Goal: Task Accomplishment & Management: Use online tool/utility

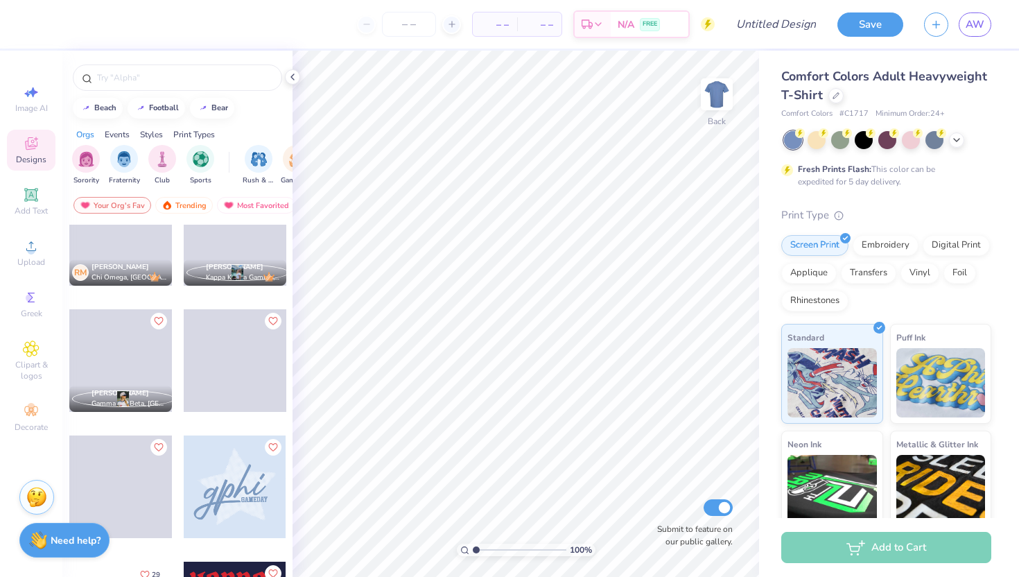
scroll to position [1028, 0]
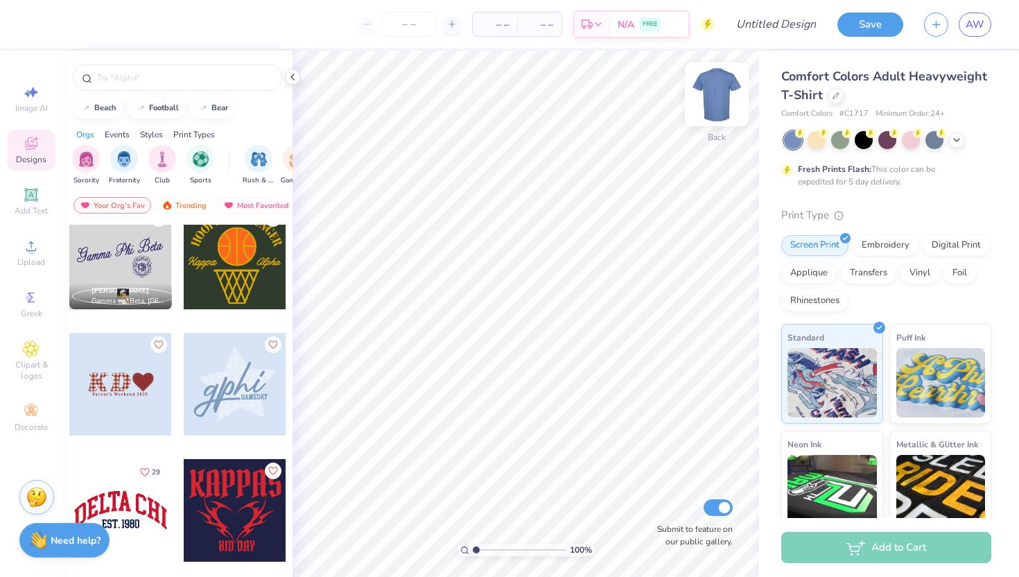
click at [721, 100] on img at bounding box center [716, 94] width 55 height 55
click at [721, 100] on img at bounding box center [717, 94] width 28 height 28
click at [836, 100] on div at bounding box center [835, 94] width 15 height 15
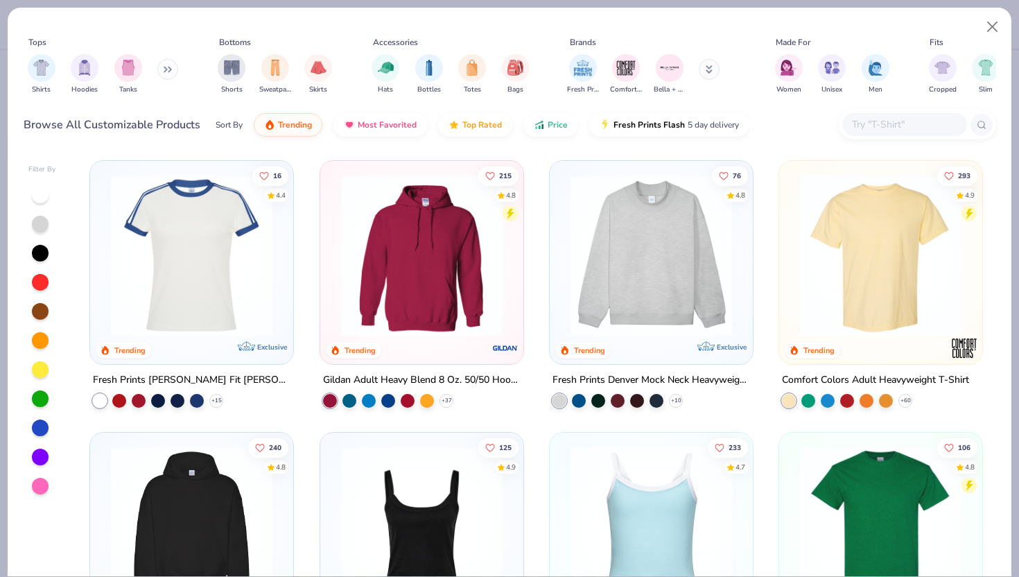
click at [654, 266] on img at bounding box center [651, 255] width 175 height 161
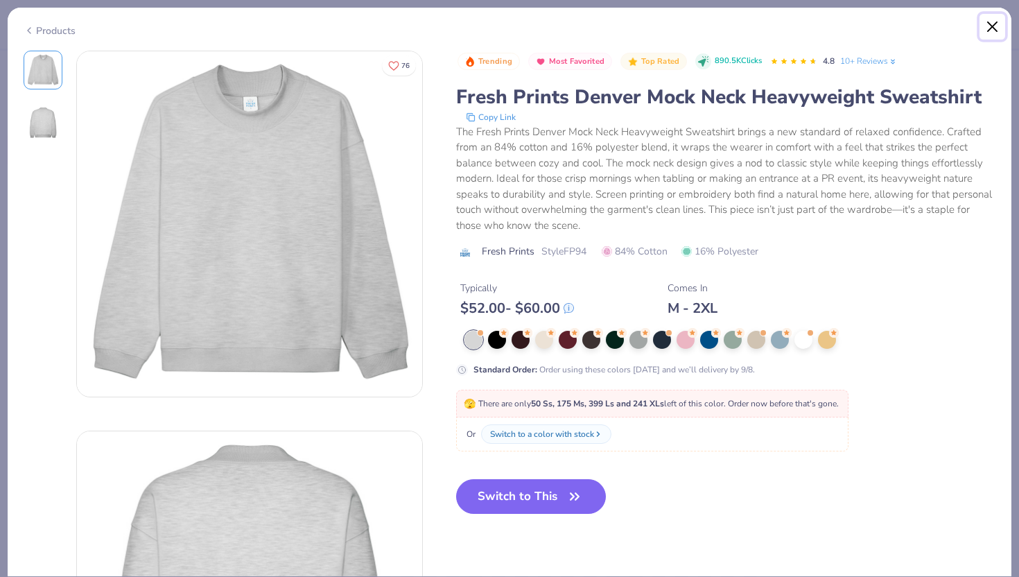
click at [987, 33] on button "Close" at bounding box center [992, 27] width 26 height 26
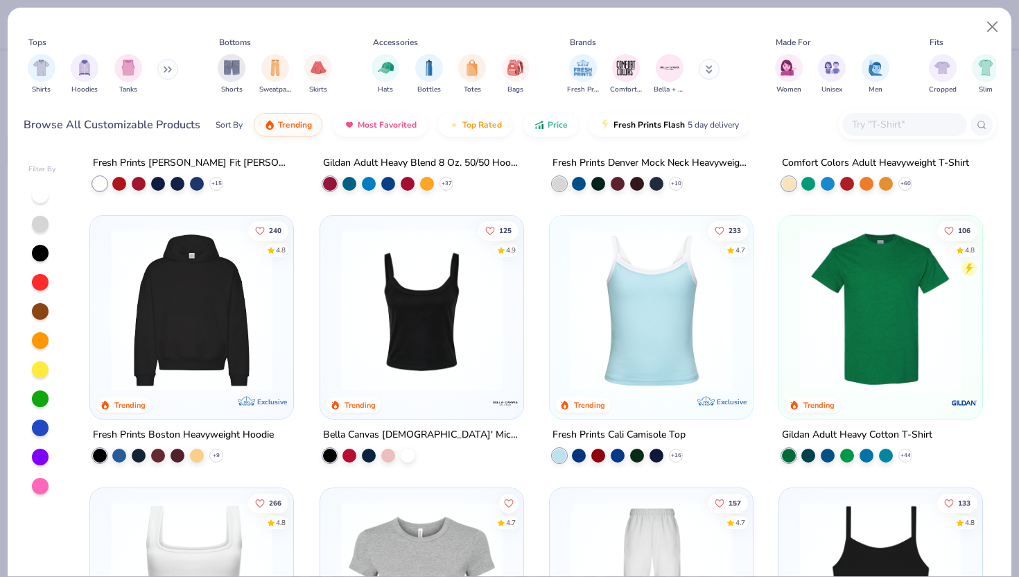
scroll to position [235, 0]
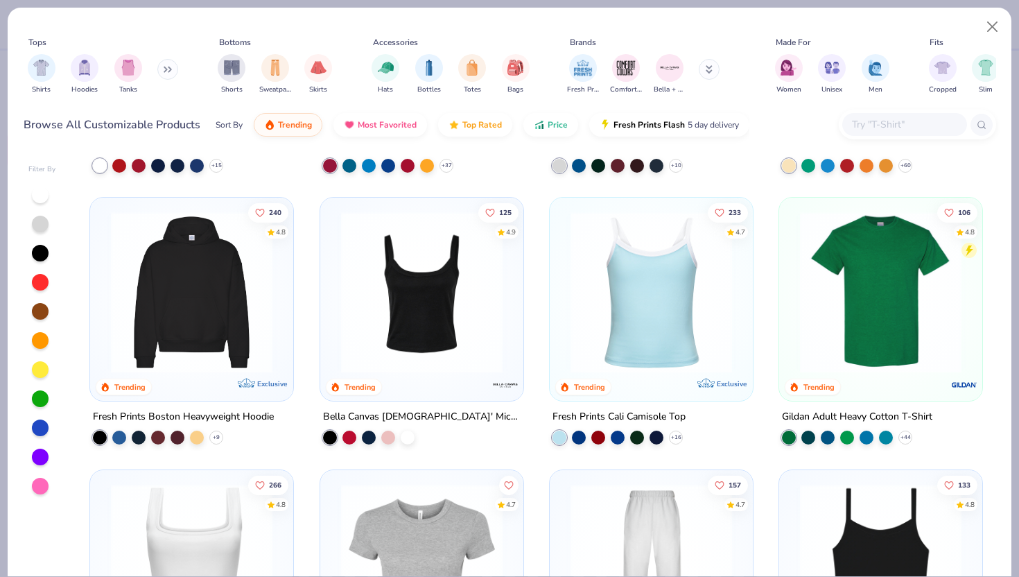
click at [165, 342] on img at bounding box center [191, 291] width 175 height 161
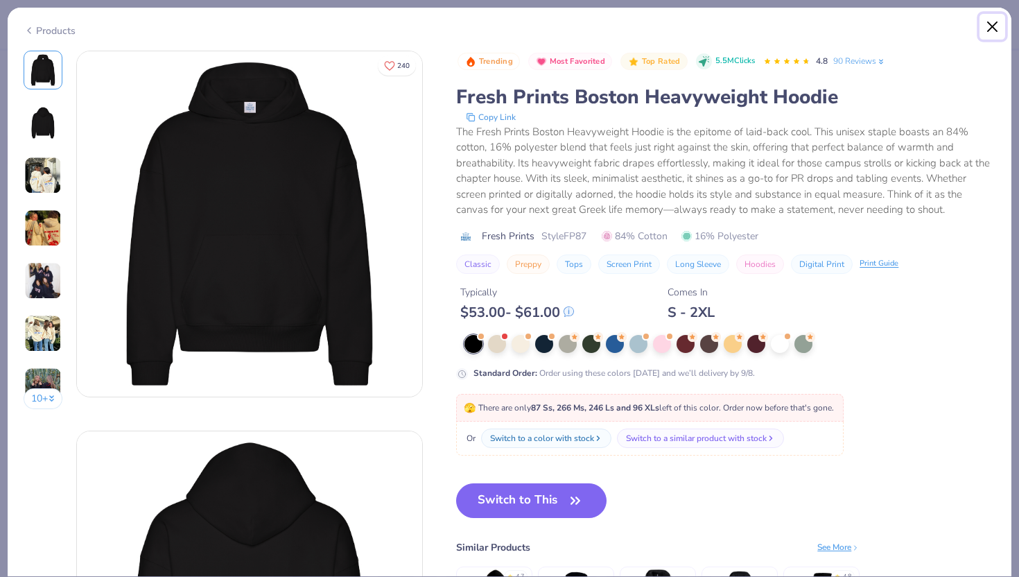
click at [996, 26] on button "Close" at bounding box center [992, 27] width 26 height 26
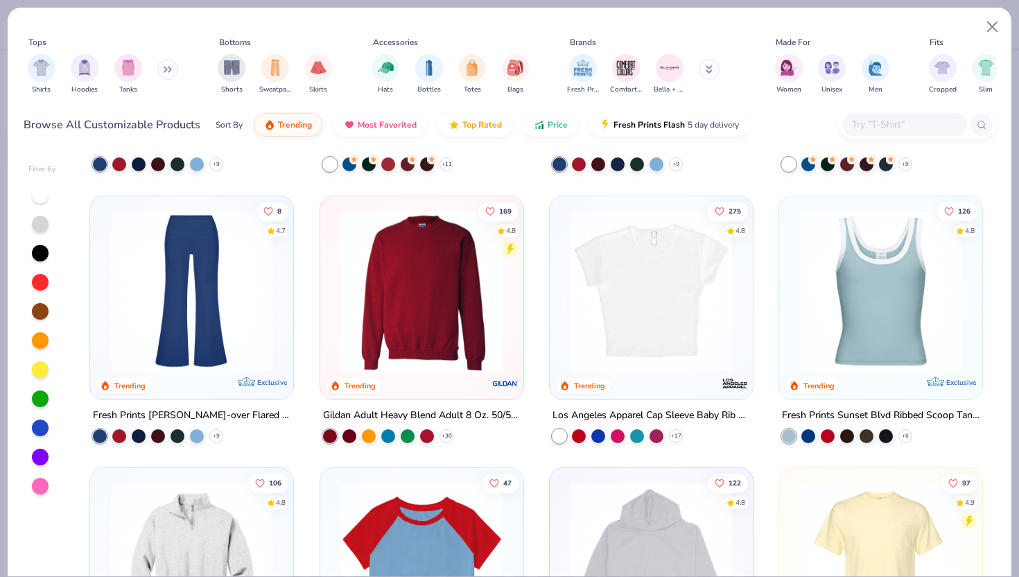
scroll to position [1054, 0]
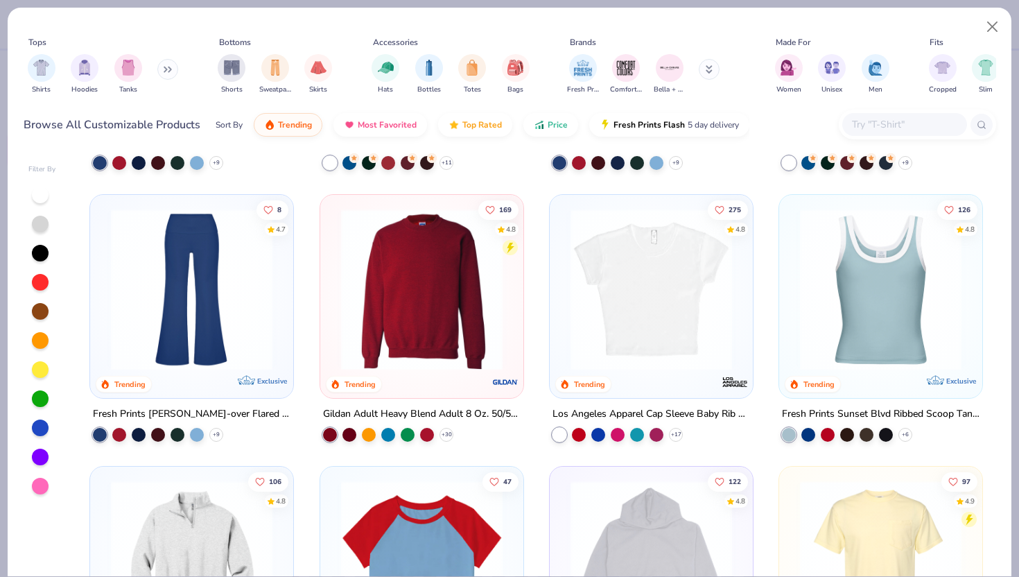
click at [449, 308] on img at bounding box center [421, 289] width 175 height 161
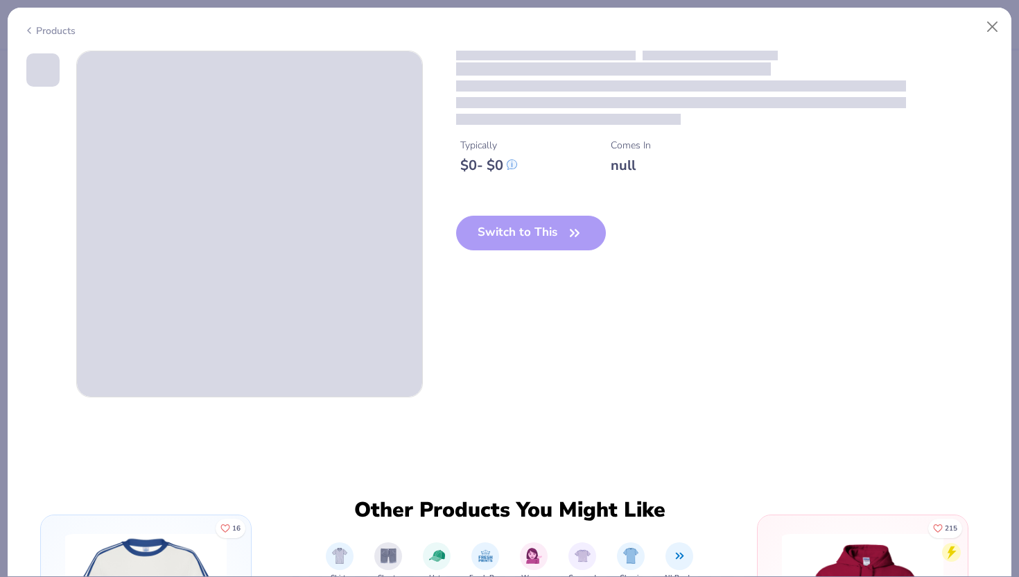
click at [1005, 31] on div "Products" at bounding box center [510, 26] width 1004 height 36
click at [994, 28] on button "Close" at bounding box center [992, 27] width 26 height 26
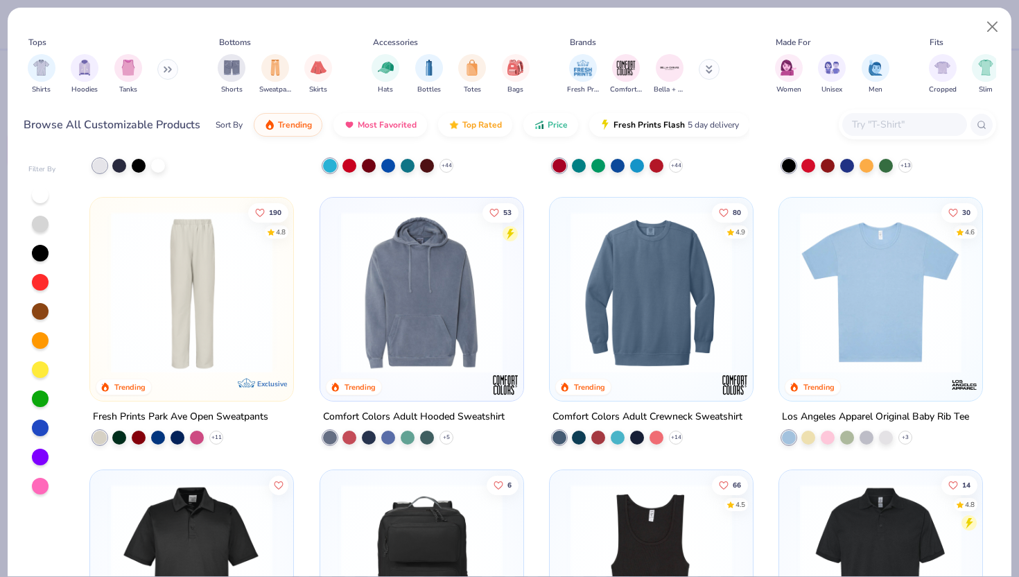
scroll to position [2418, 0]
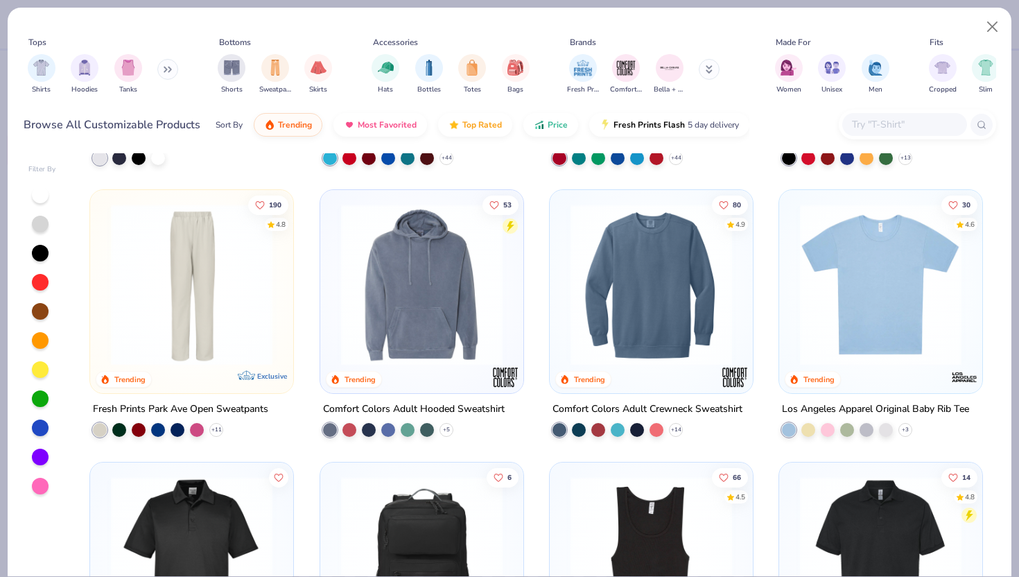
click at [631, 324] on img at bounding box center [651, 284] width 175 height 161
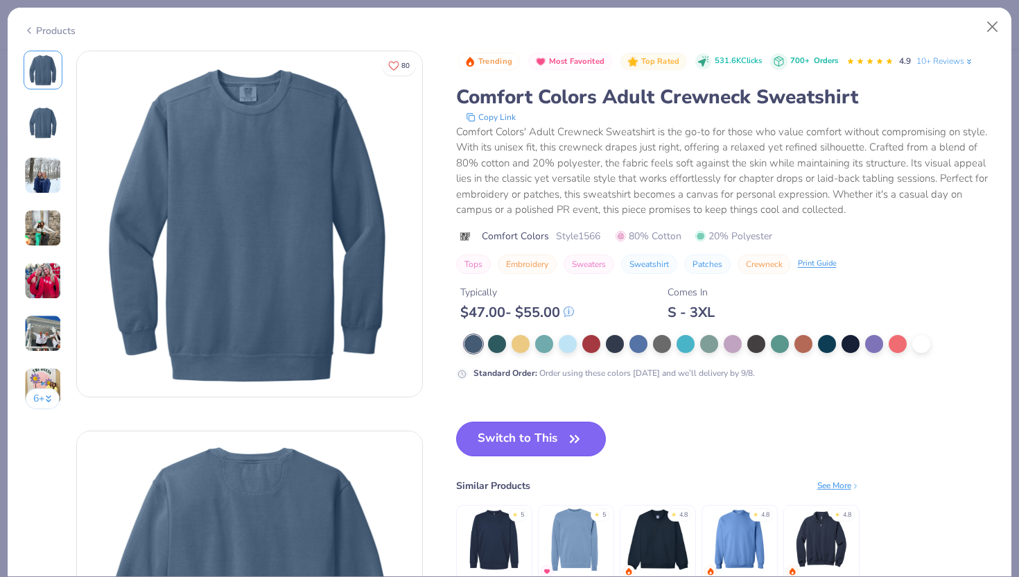
click at [564, 435] on button "Switch to This" at bounding box center [531, 438] width 150 height 35
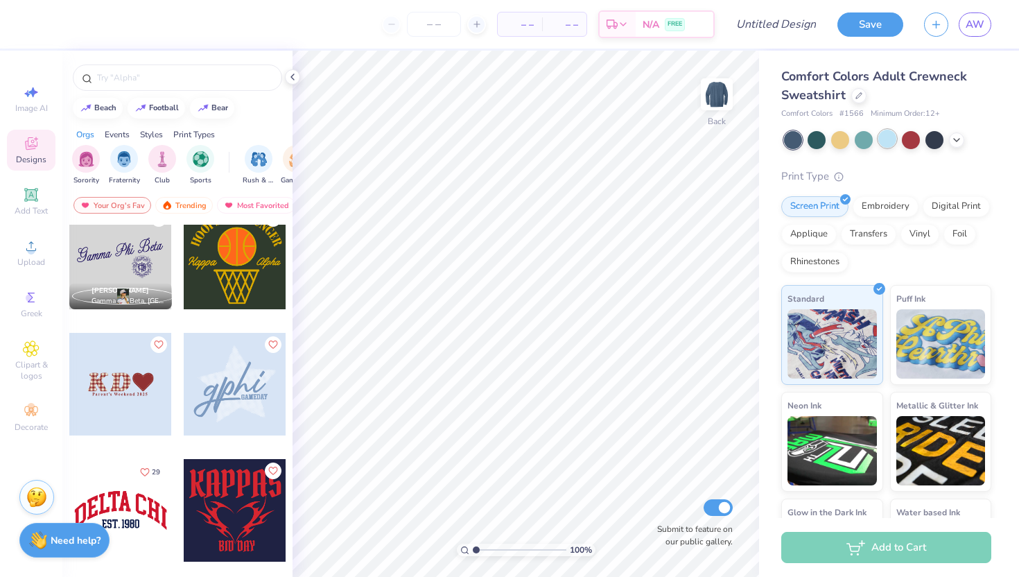
click at [882, 137] on div at bounding box center [887, 139] width 18 height 18
click at [862, 138] on div at bounding box center [864, 139] width 18 height 18
click at [196, 82] on input "text" at bounding box center [184, 78] width 177 height 14
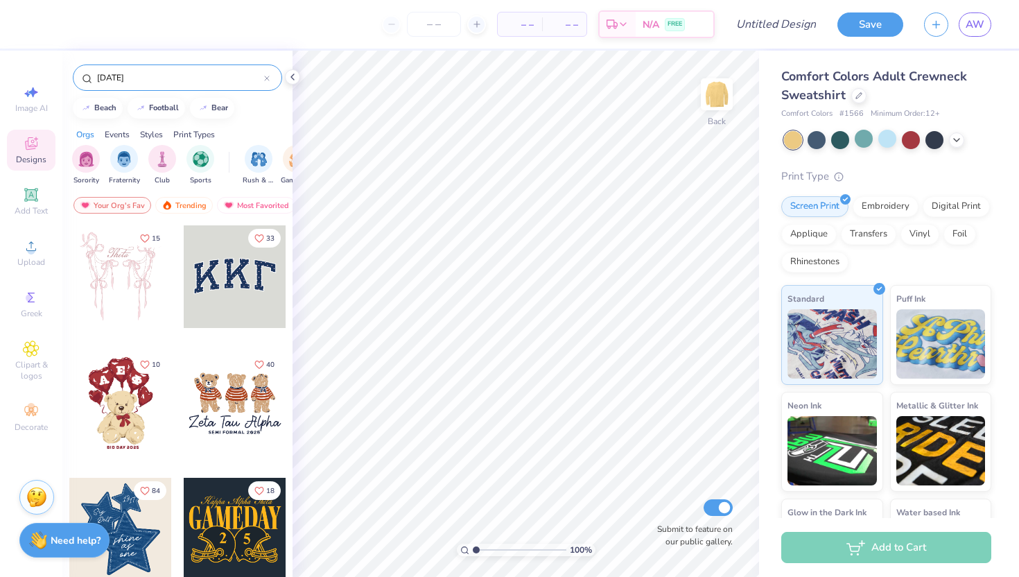
type input "[DATE]"
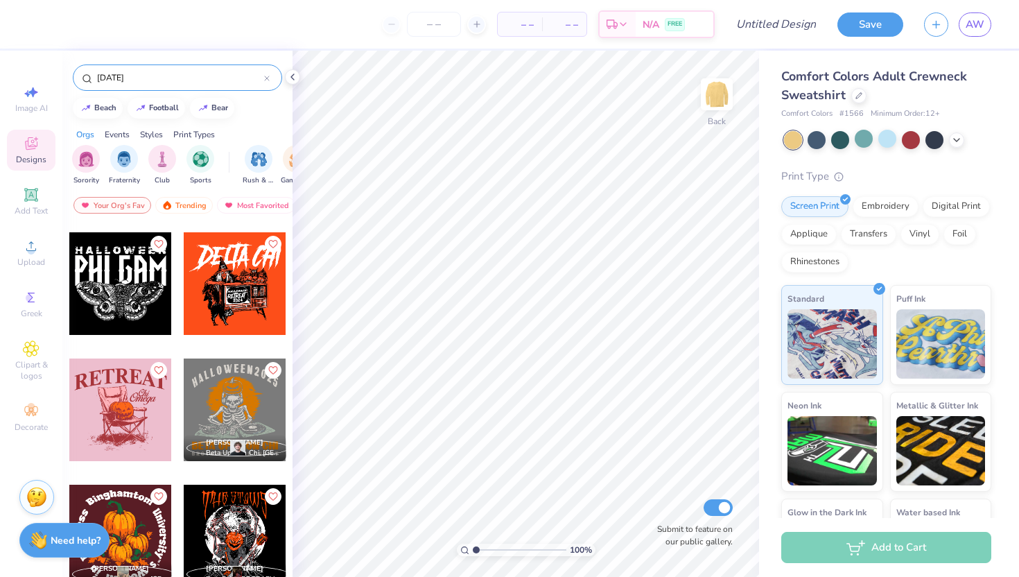
scroll to position [1442, 0]
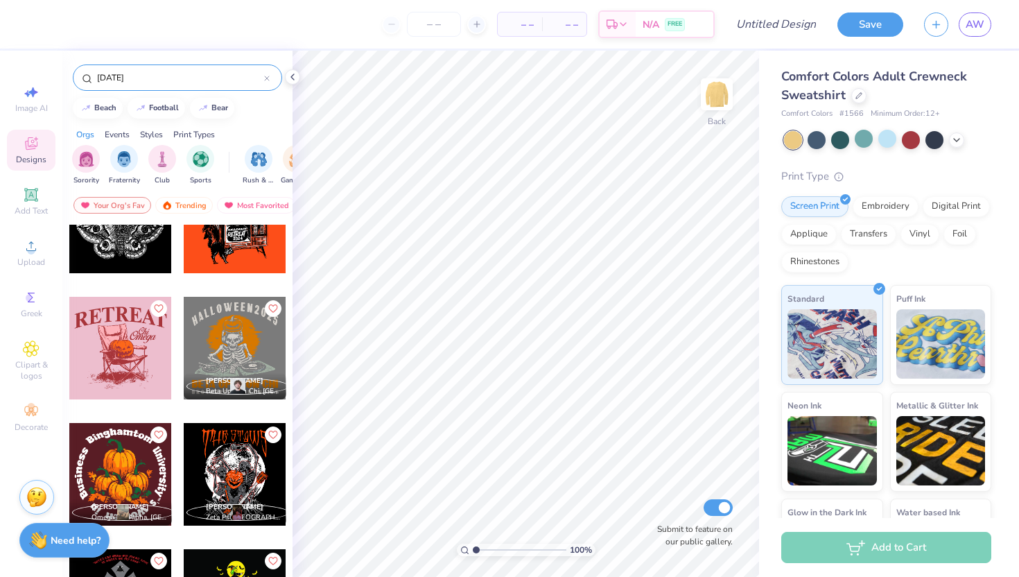
drag, startPoint x: 186, startPoint y: 80, endPoint x: 0, endPoint y: 74, distance: 186.6
click at [0, 74] on div "– – Per Item – – Total Est. Delivery N/A FREE Design Title Save AW Image AI Des…" at bounding box center [509, 288] width 1019 height 577
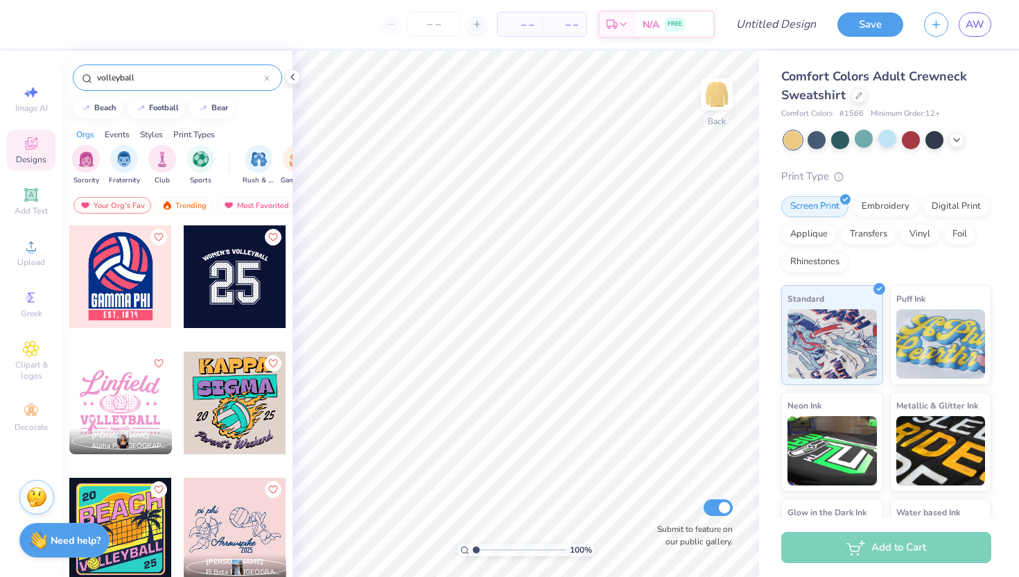
type input "volleyball"
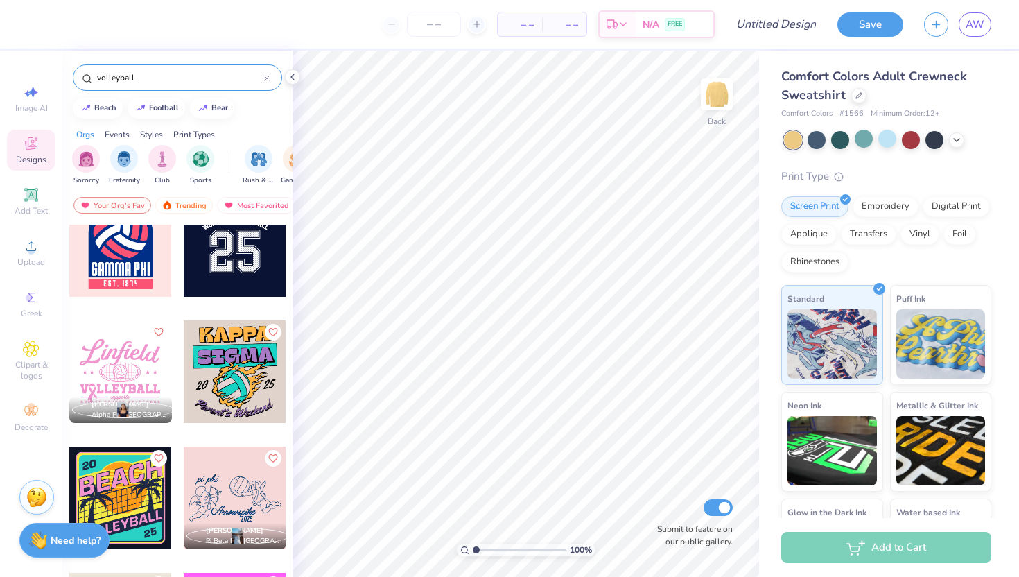
scroll to position [0, 0]
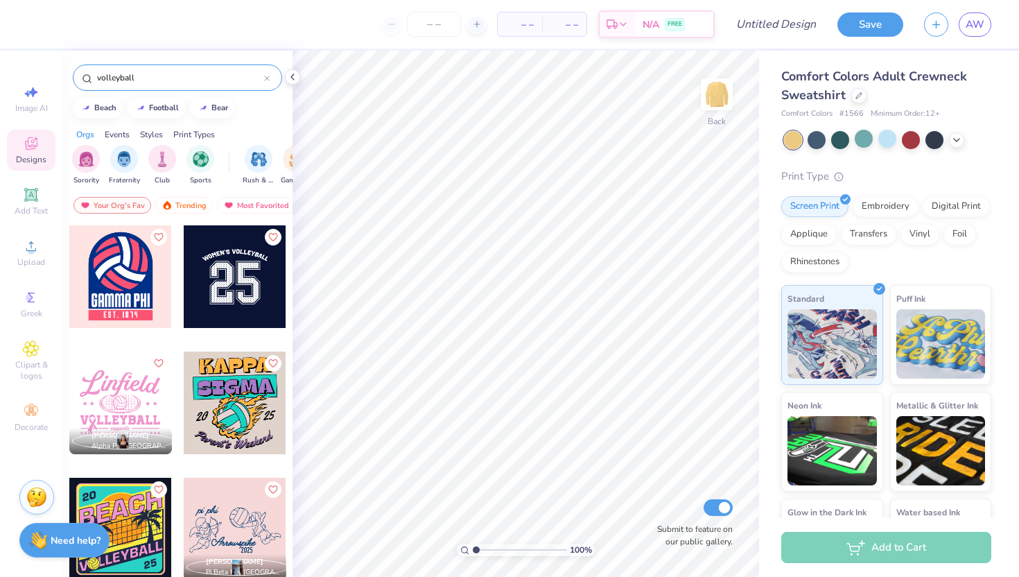
click at [251, 403] on div at bounding box center [235, 402] width 103 height 103
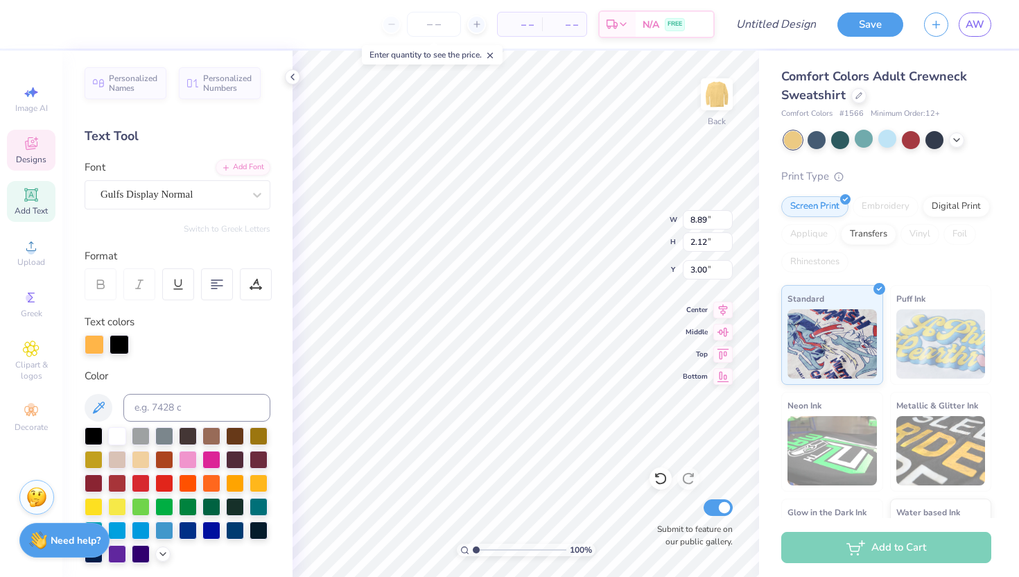
type textarea "K"
type textarea "Club VB"
type input "9.39"
type input "2.22"
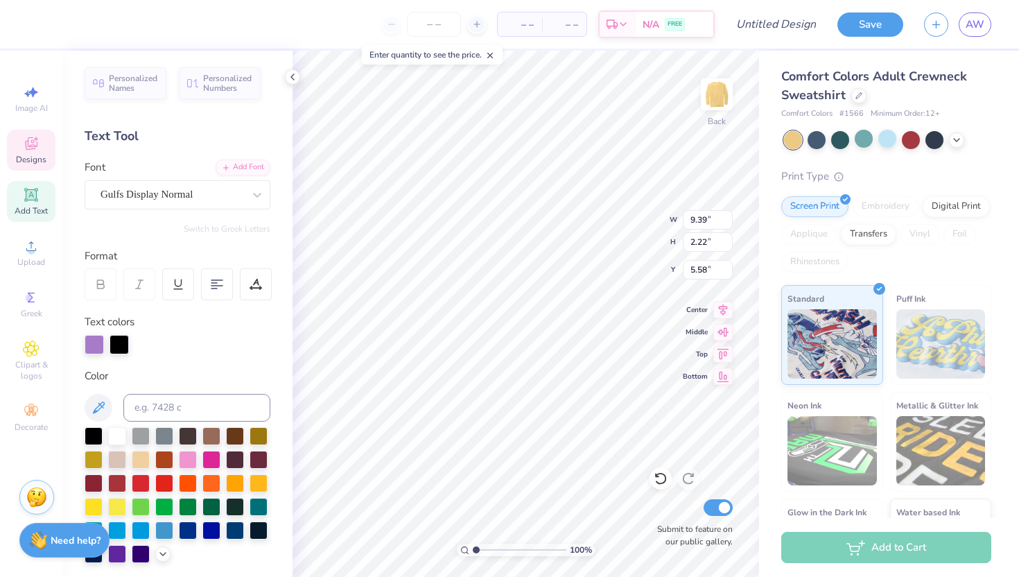
type input "5.58"
type input "9.91"
type input "2.16"
type input "3.00"
type textarea "CLUB VB"
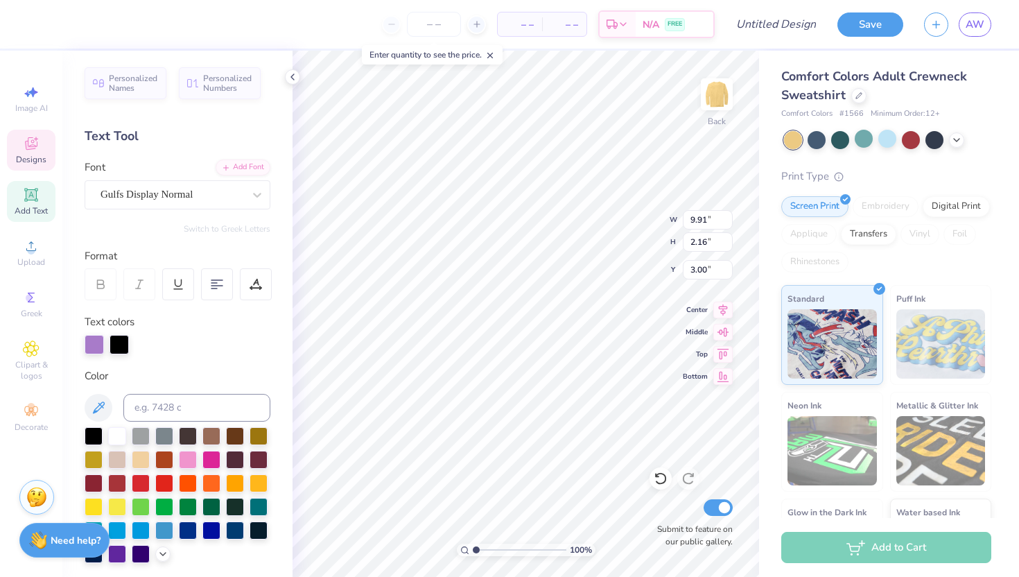
type input "9.39"
type input "2.22"
type input "5.58"
type textarea "WOMENS"
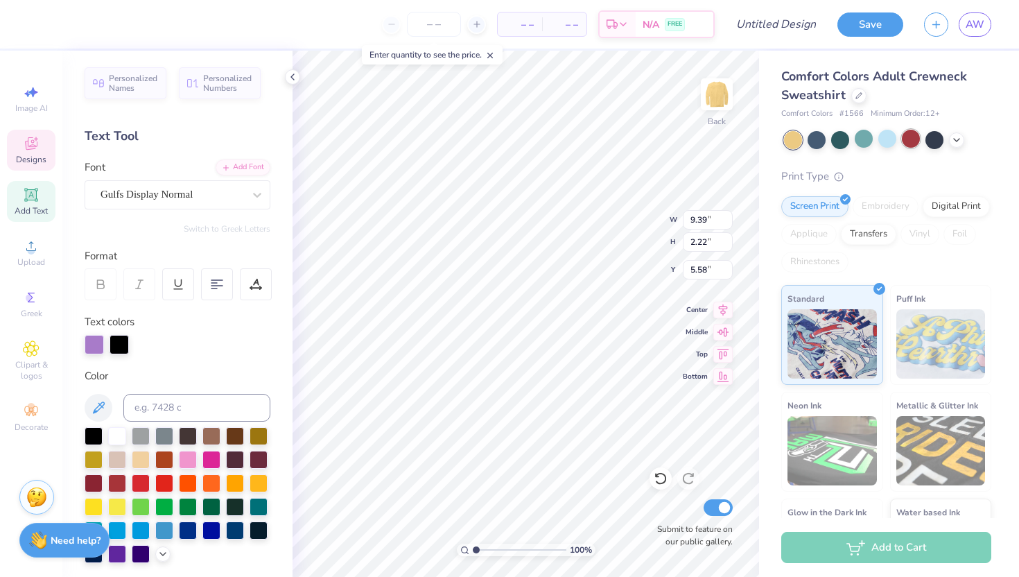
click at [911, 134] on div at bounding box center [911, 139] width 18 height 18
type input "11.70"
type input "2.32"
type input "5.50"
type input "11.12"
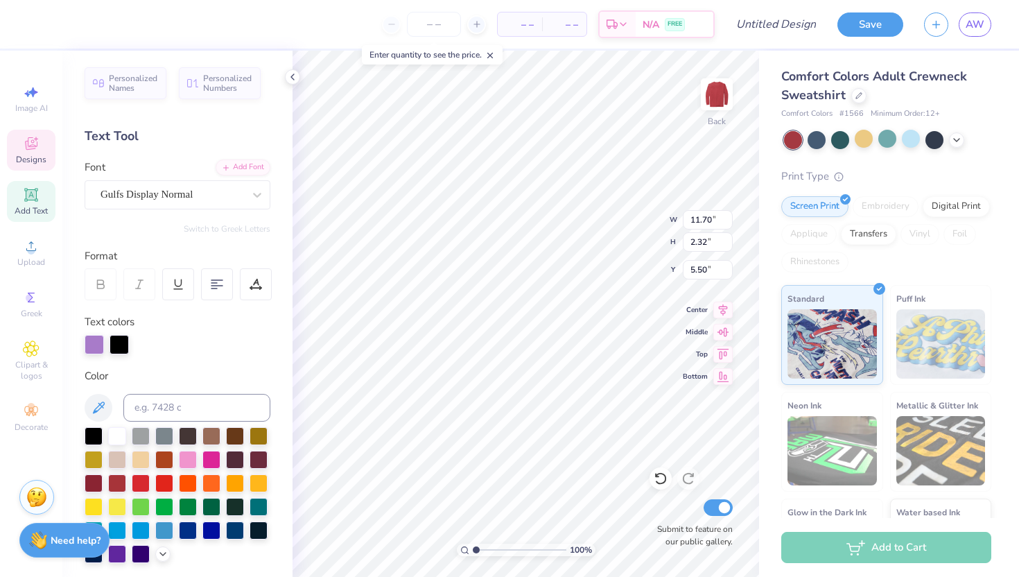
type input "2.19"
type input "3.00"
click at [92, 347] on div at bounding box center [94, 344] width 19 height 19
click at [114, 439] on div at bounding box center [117, 435] width 18 height 18
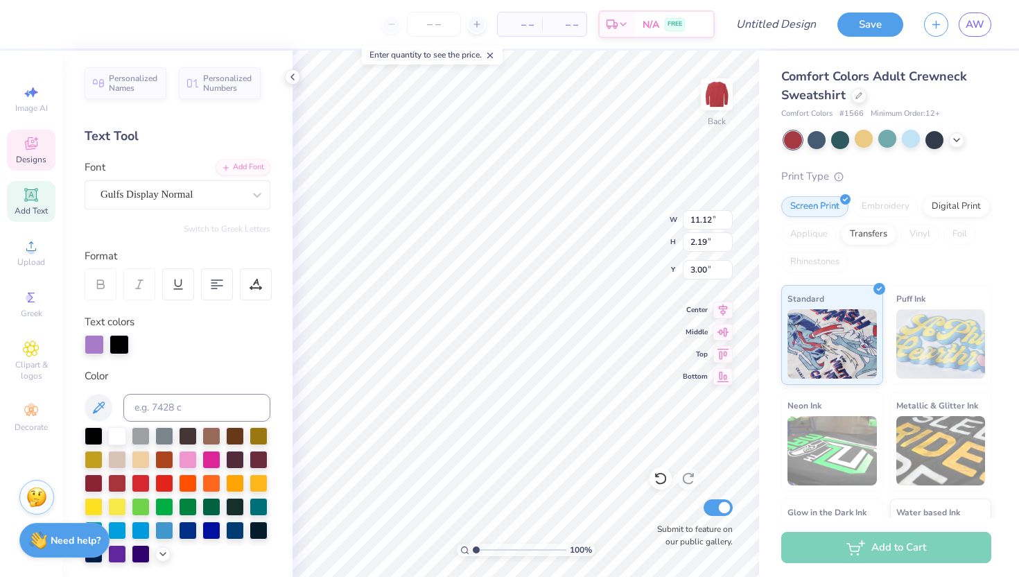
type input "11.70"
type input "2.32"
type input "5.50"
click at [161, 479] on div at bounding box center [164, 482] width 18 height 18
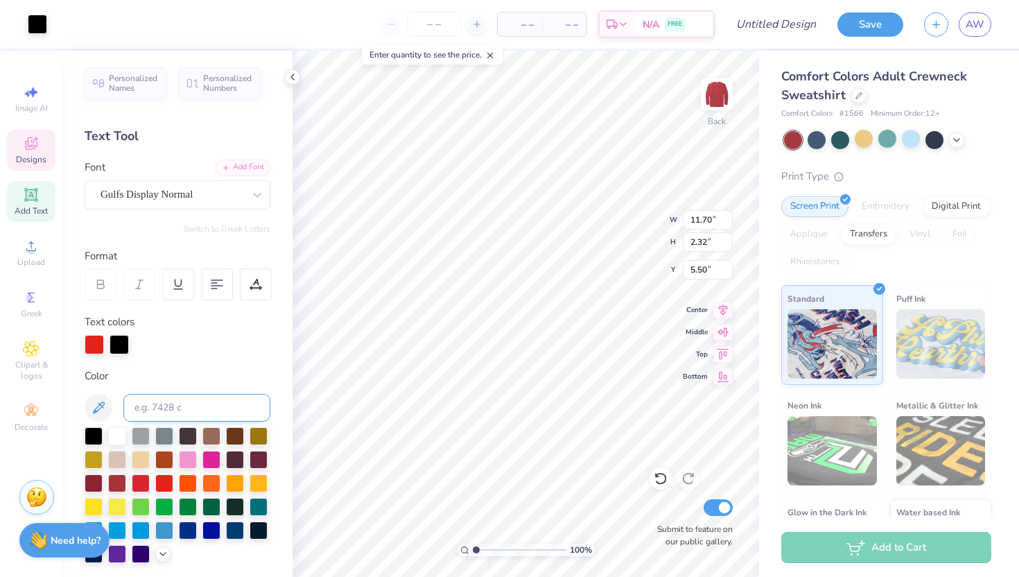
type input "10.25"
type input "3.09"
type input "5.10"
type input "10.15"
type input "2.99"
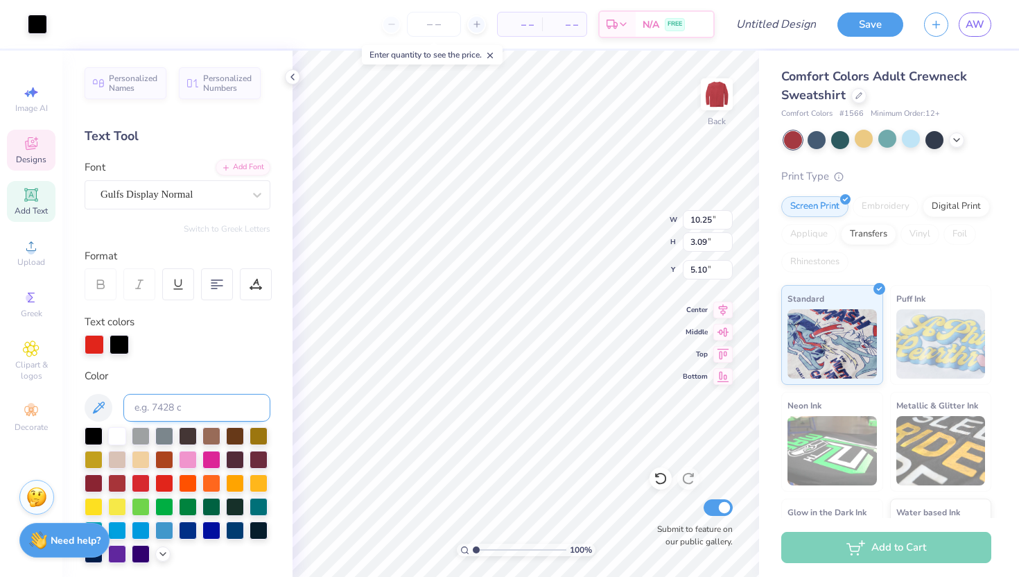
type input "5.15"
type input "11.70"
type input "2.32"
type input "0.68"
type input "10.15"
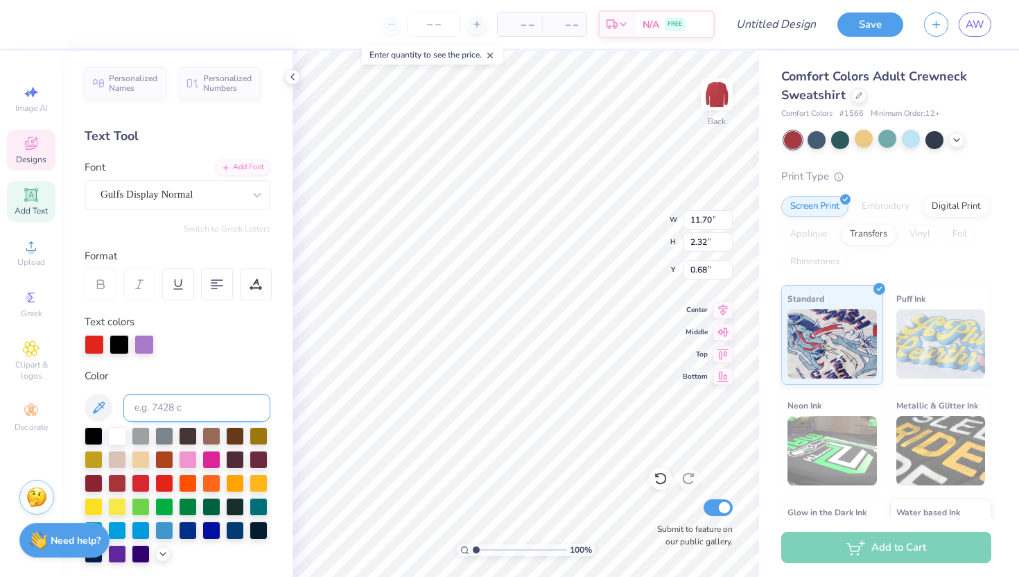
type input "2.99"
type input "5.39"
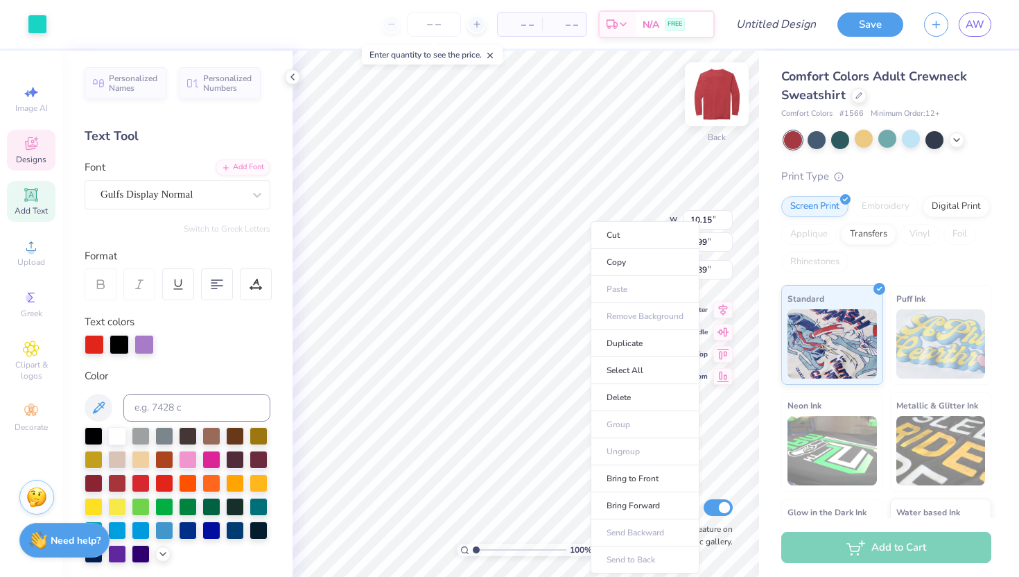
click at [710, 114] on div at bounding box center [717, 94] width 64 height 64
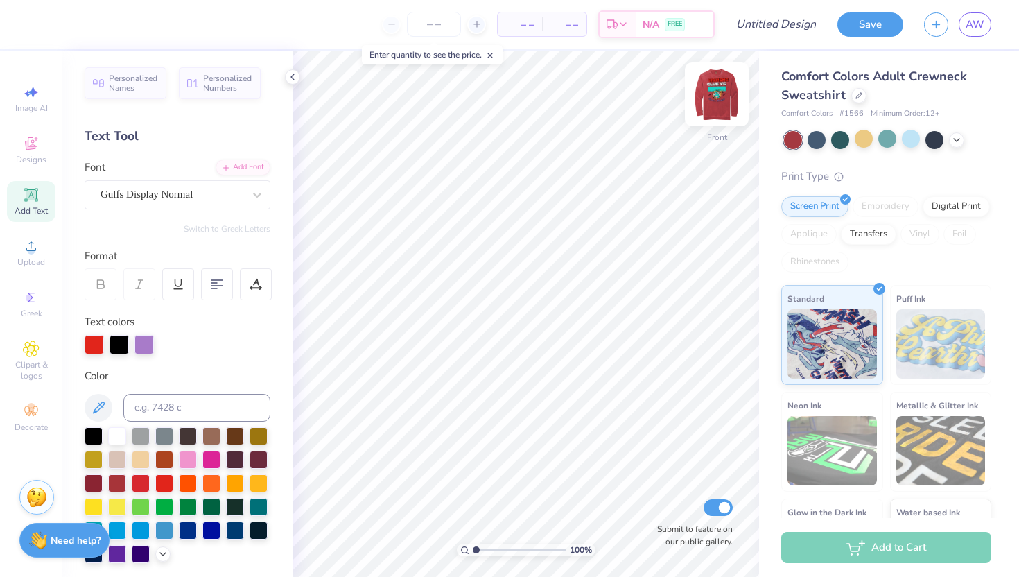
click at [725, 94] on img at bounding box center [716, 94] width 55 height 55
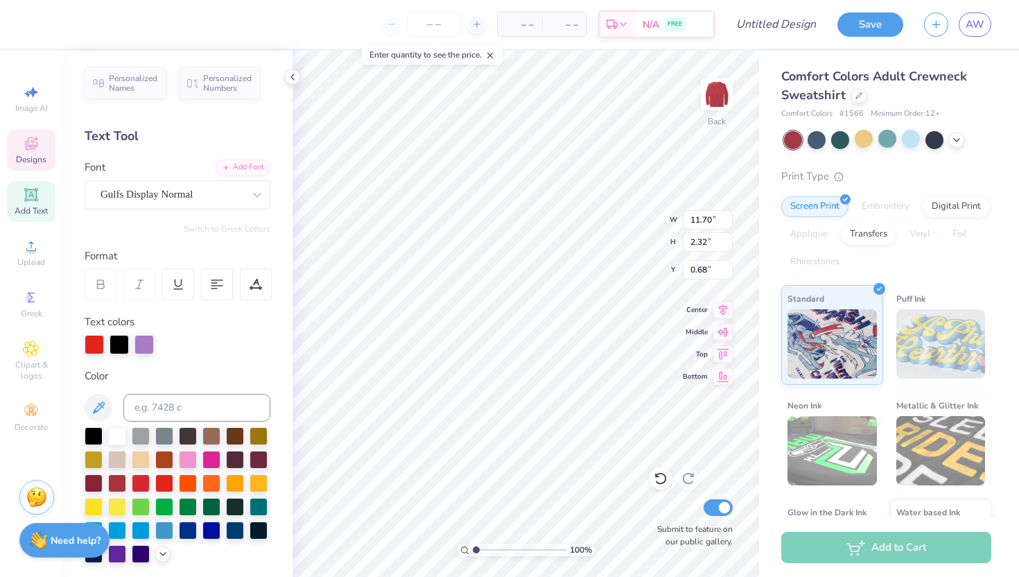
type input "5.48"
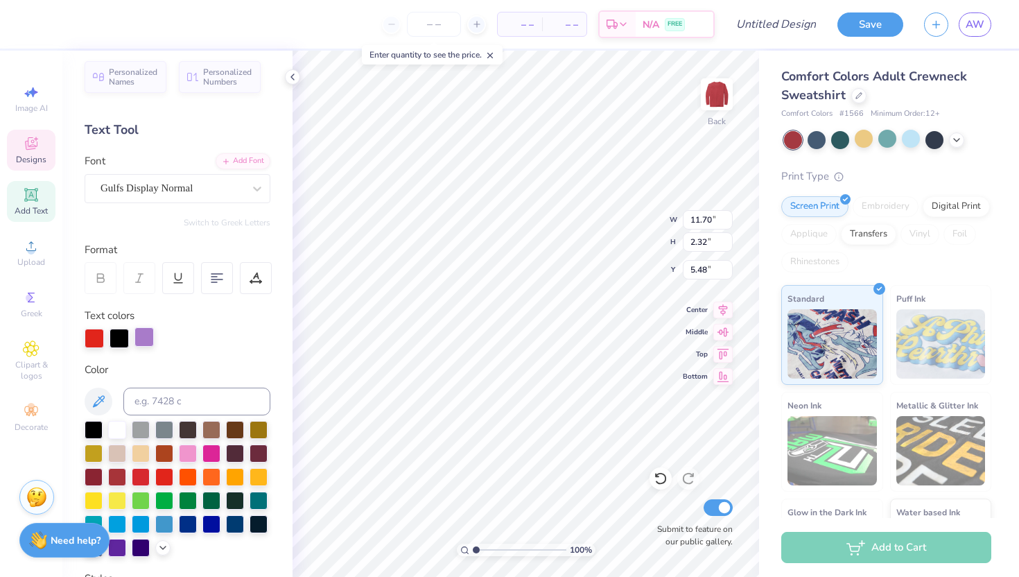
click at [146, 336] on div at bounding box center [143, 336] width 19 height 19
click at [160, 428] on div at bounding box center [164, 428] width 18 height 18
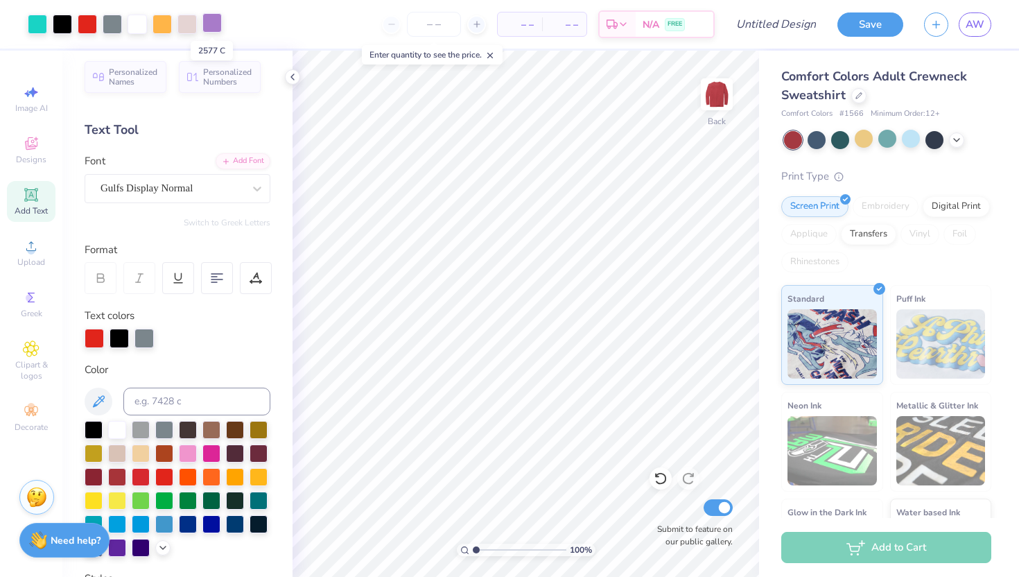
click at [213, 24] on div at bounding box center [211, 22] width 19 height 19
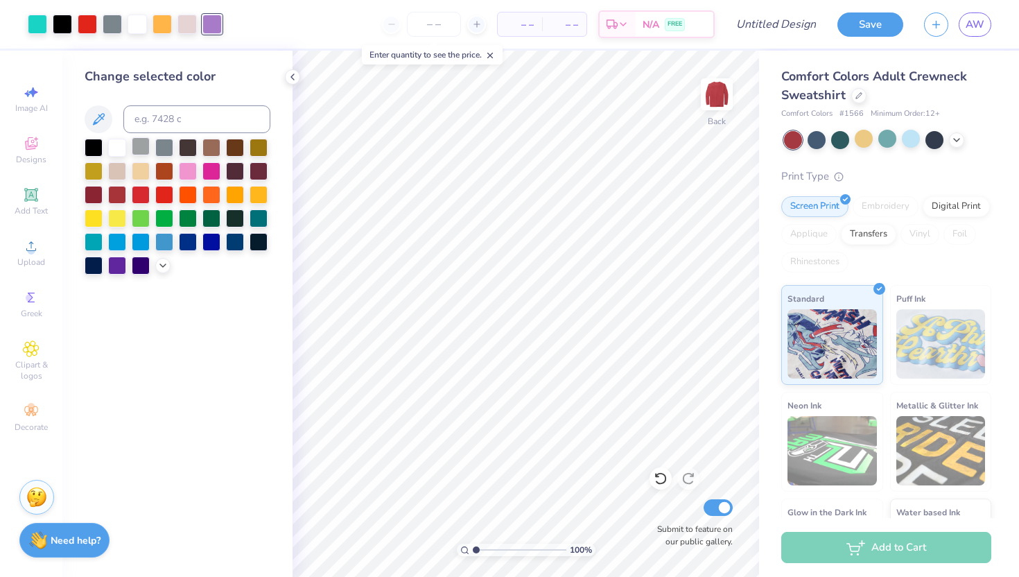
click at [145, 143] on div at bounding box center [141, 146] width 18 height 18
click at [166, 24] on div at bounding box center [161, 22] width 19 height 19
click at [35, 26] on div at bounding box center [37, 22] width 19 height 19
click at [99, 143] on div at bounding box center [94, 146] width 18 height 18
click at [116, 144] on div at bounding box center [117, 148] width 18 height 18
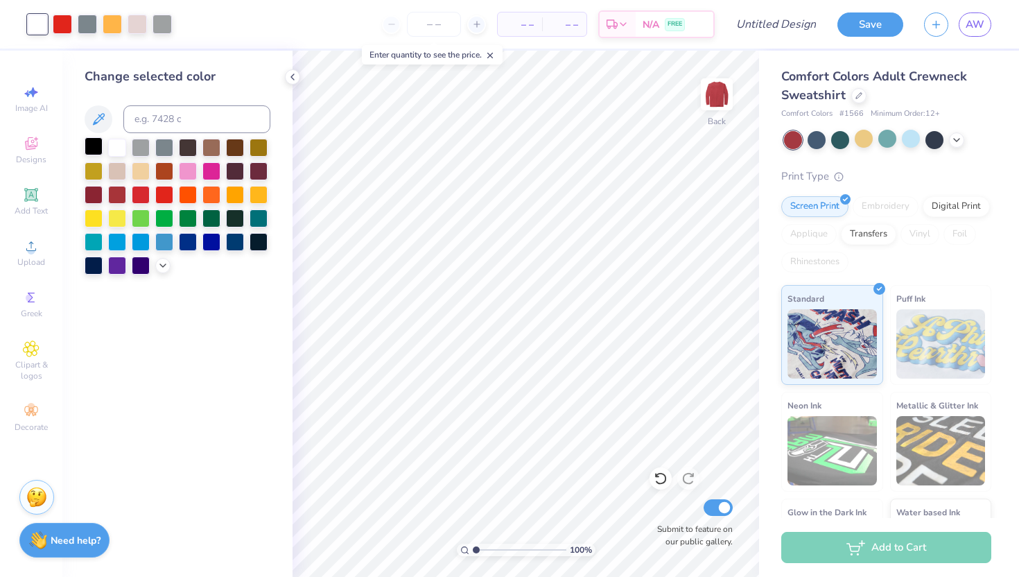
click at [93, 148] on div at bounding box center [94, 146] width 18 height 18
click at [107, 17] on div at bounding box center [112, 22] width 19 height 19
click at [87, 24] on div at bounding box center [87, 22] width 19 height 19
click at [120, 141] on div at bounding box center [117, 146] width 18 height 18
click at [156, 28] on div at bounding box center [161, 22] width 19 height 19
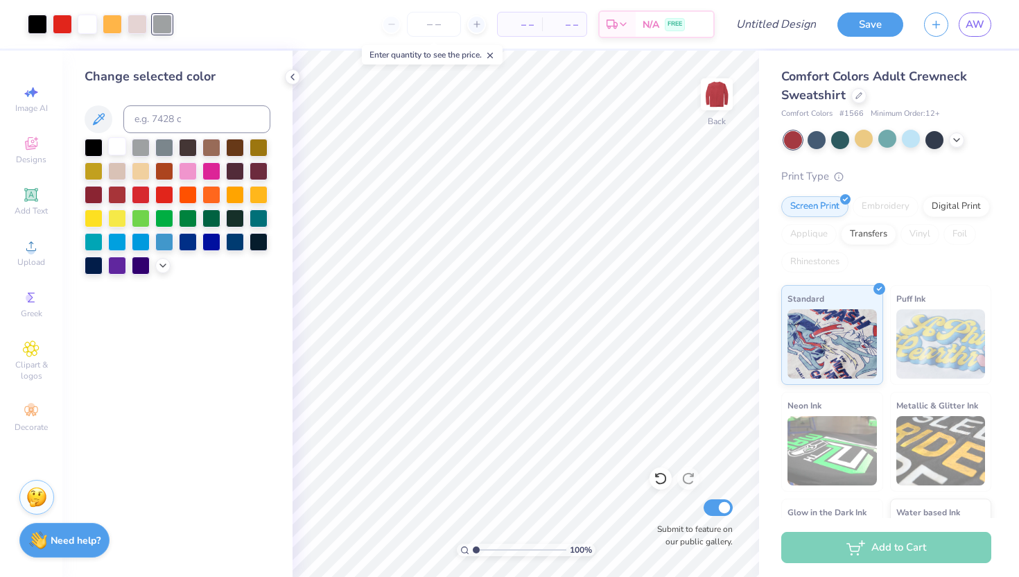
click at [118, 142] on div at bounding box center [117, 146] width 18 height 18
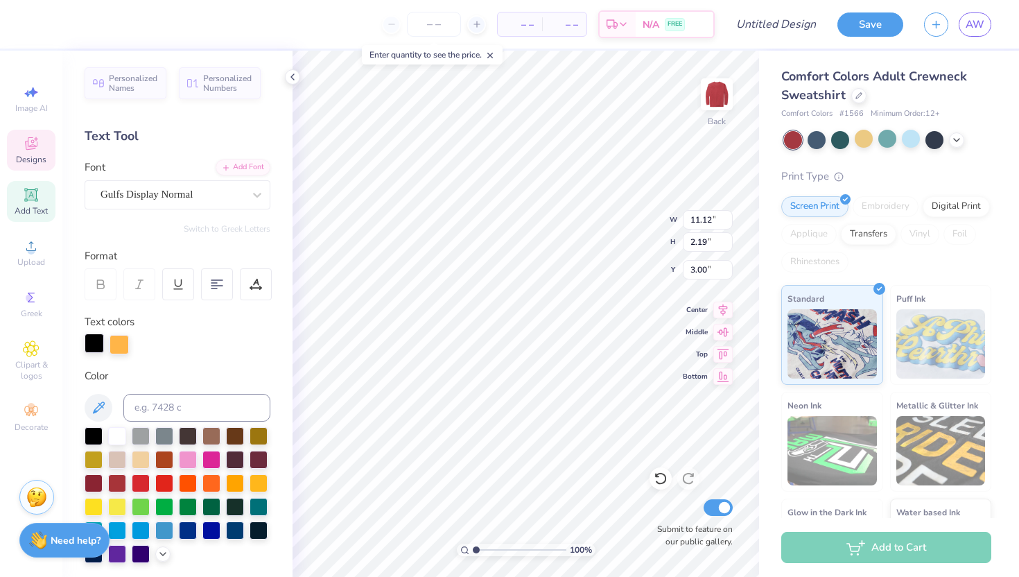
click at [91, 345] on div at bounding box center [94, 342] width 19 height 19
click at [116, 431] on div at bounding box center [117, 435] width 18 height 18
click at [121, 346] on div at bounding box center [119, 342] width 19 height 19
click at [94, 430] on div at bounding box center [94, 435] width 18 height 18
type input "11.12"
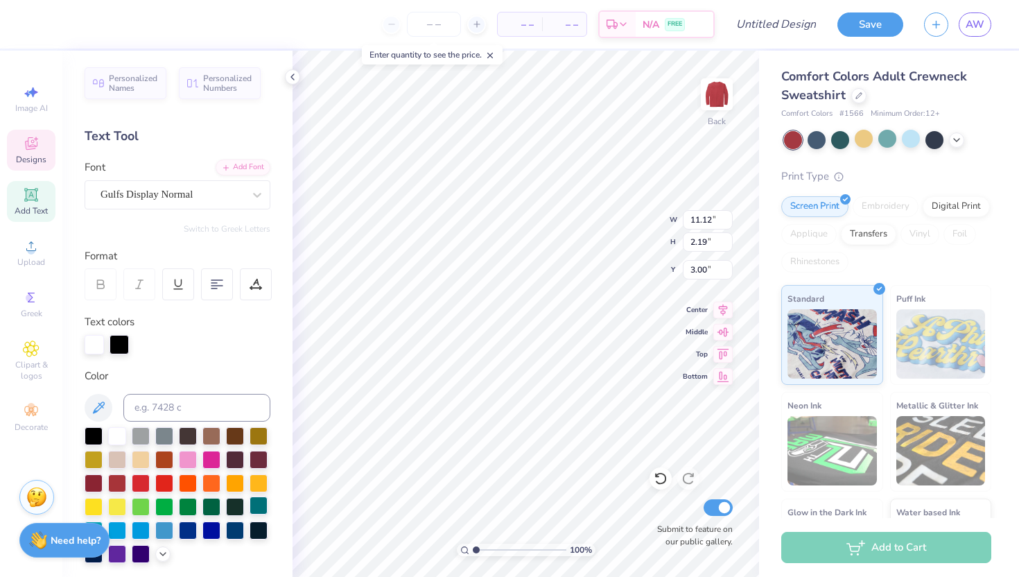
type input "2.19"
type input "3.00"
type textarea "C"
type textarea "ONEONTA"
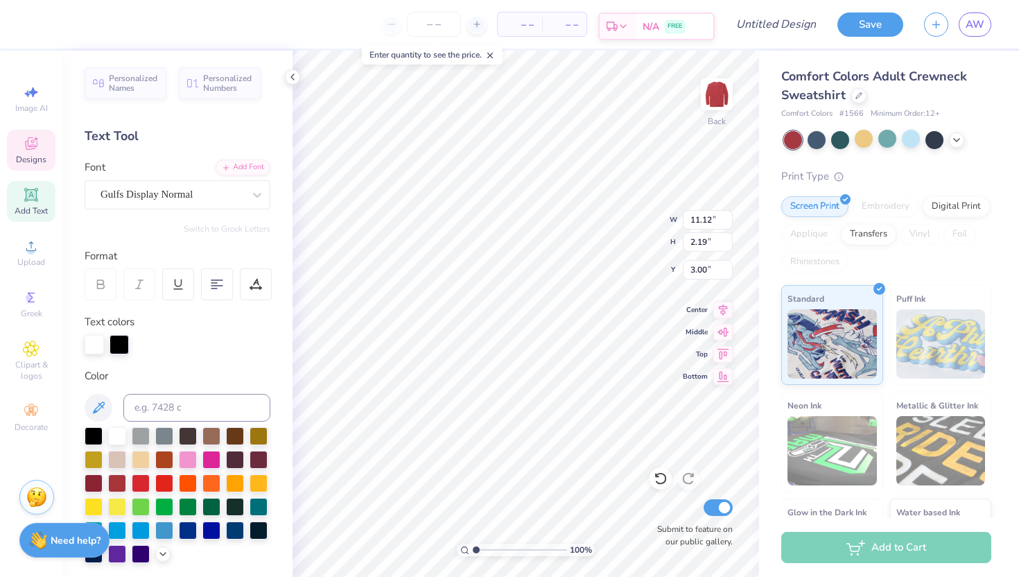
scroll to position [0, 1]
type input "9.46"
type input "2.34"
type input "11.85"
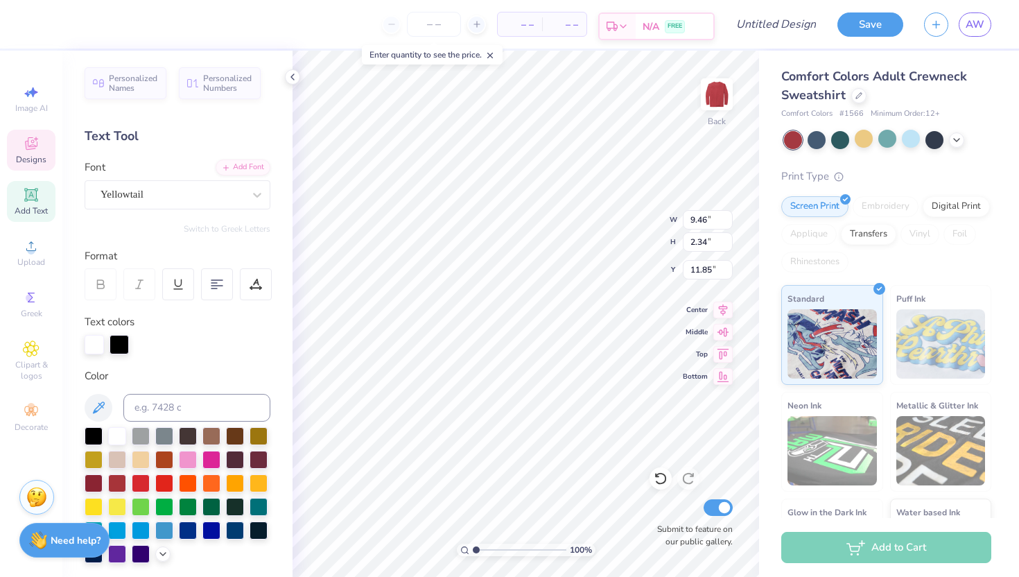
type textarea "P"
type textarea "CLUB VOLLEYBALL"
click at [119, 345] on div at bounding box center [119, 342] width 19 height 19
click at [89, 349] on div at bounding box center [94, 342] width 19 height 19
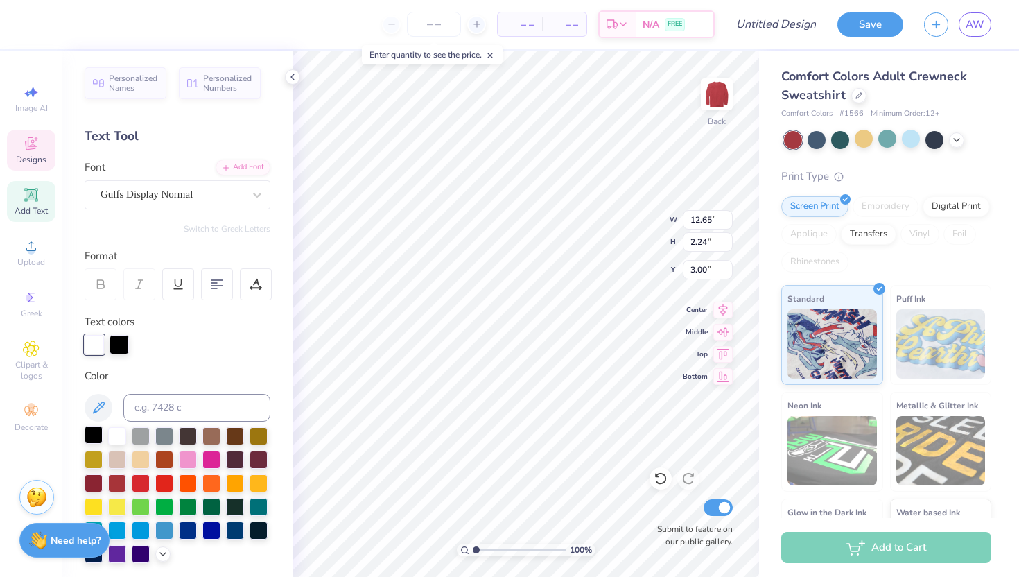
click at [97, 434] on div at bounding box center [94, 435] width 18 height 18
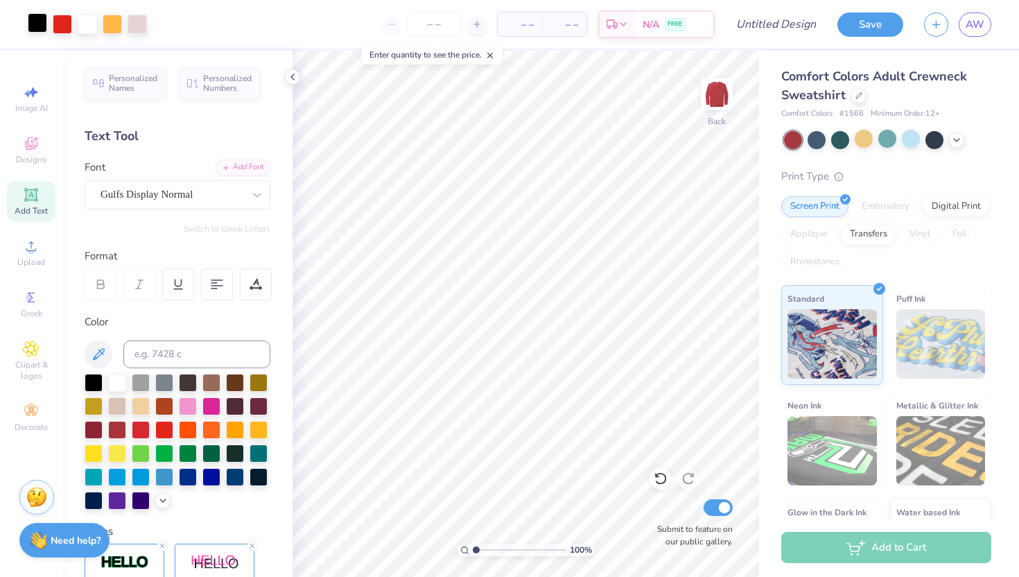
click at [40, 21] on div at bounding box center [37, 22] width 19 height 19
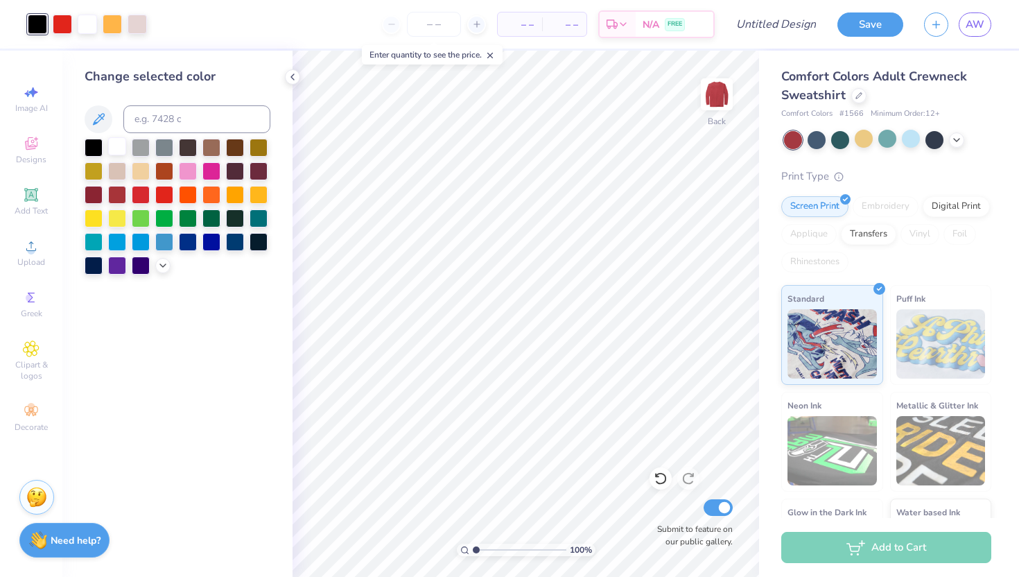
click at [111, 143] on div at bounding box center [117, 146] width 18 height 18
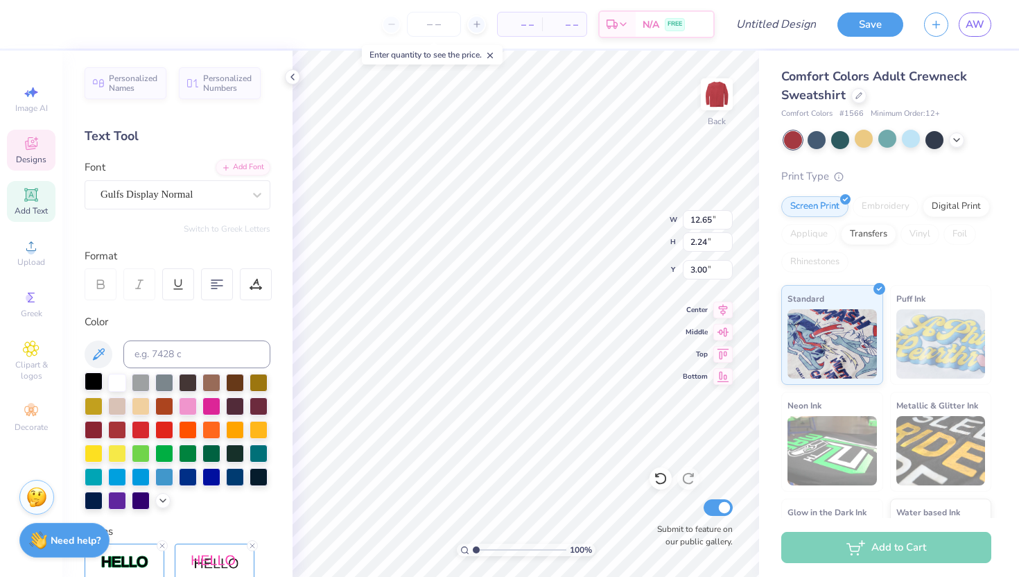
click at [88, 385] on div at bounding box center [94, 381] width 18 height 18
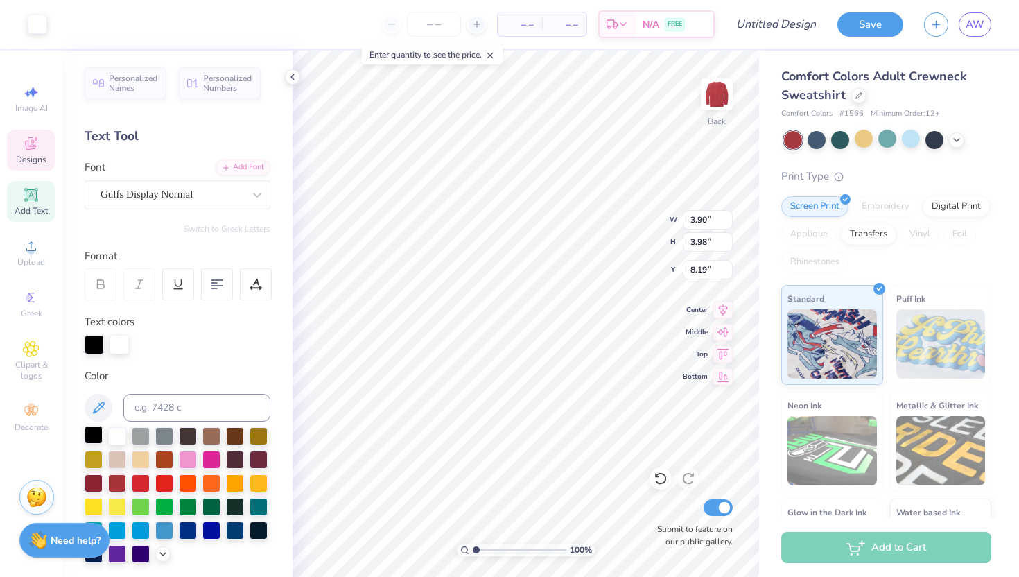
click at [91, 433] on div at bounding box center [94, 435] width 18 height 18
type input "8.38"
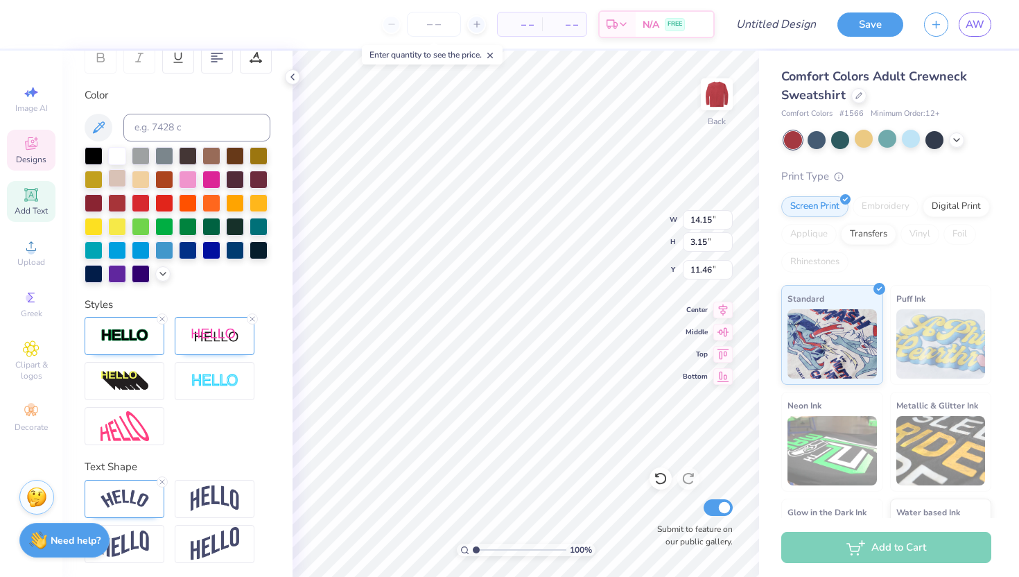
scroll to position [229, 0]
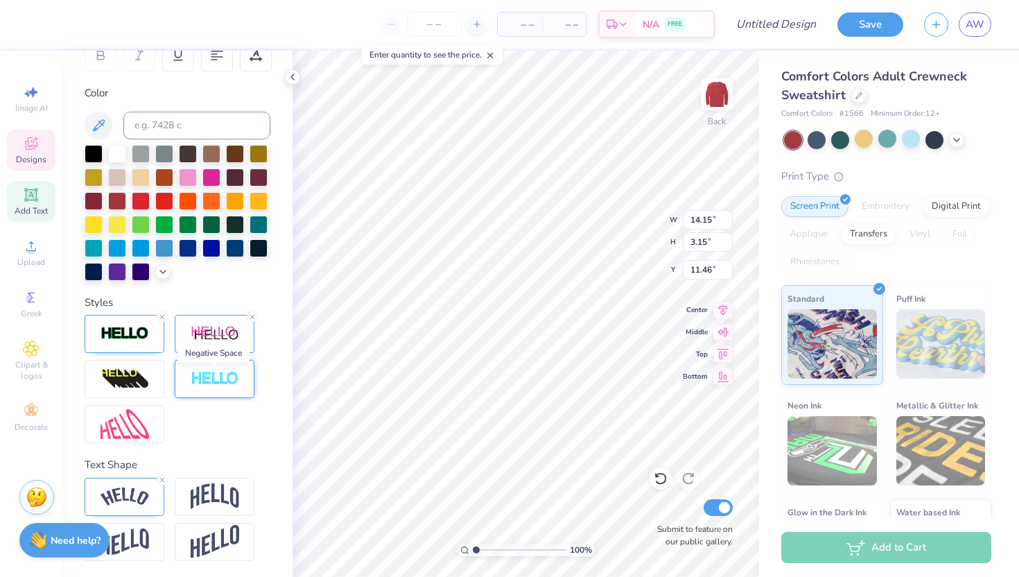
click at [209, 381] on img at bounding box center [215, 379] width 49 height 16
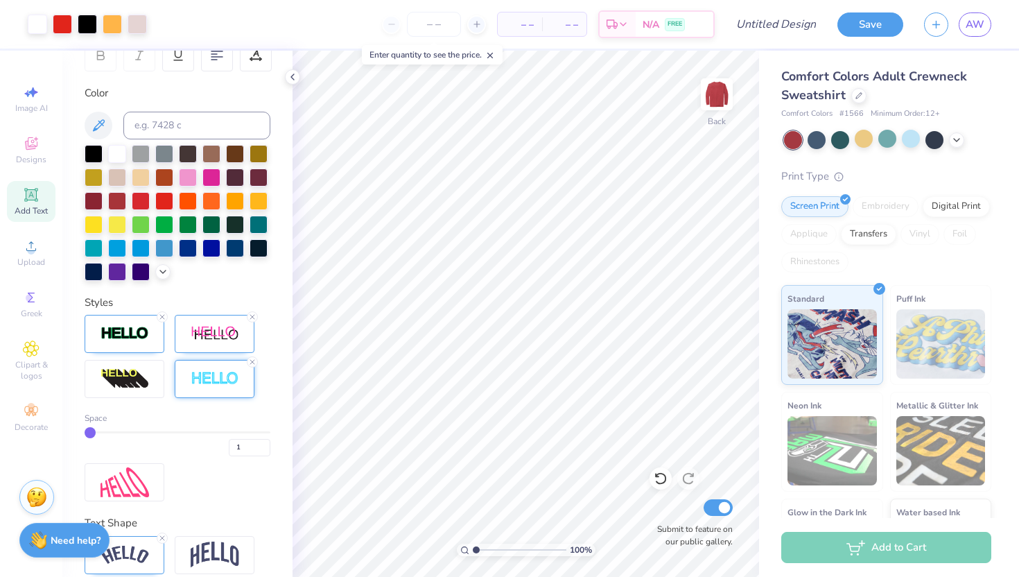
scroll to position [0, 0]
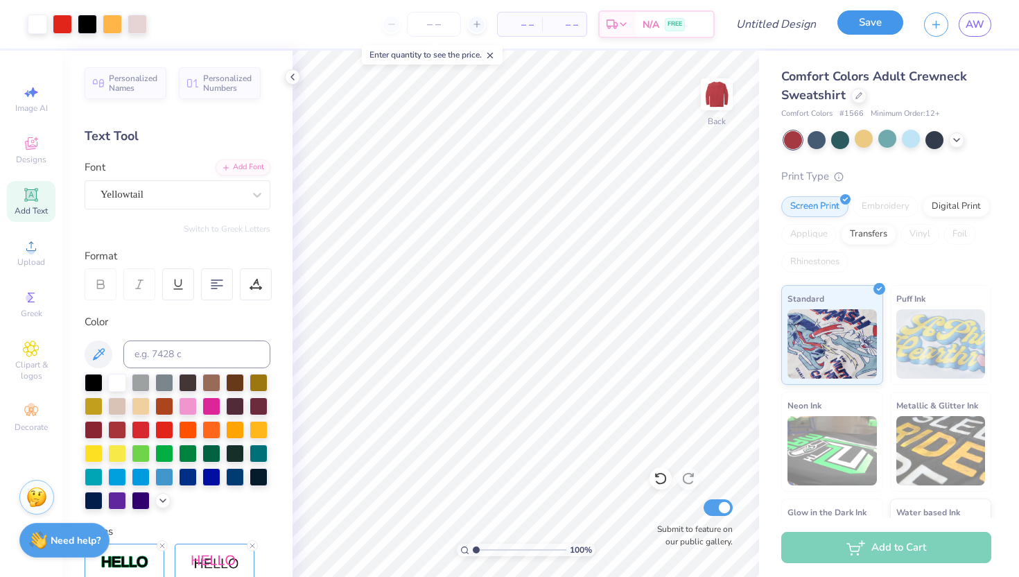
click at [865, 19] on button "Save" at bounding box center [870, 22] width 66 height 24
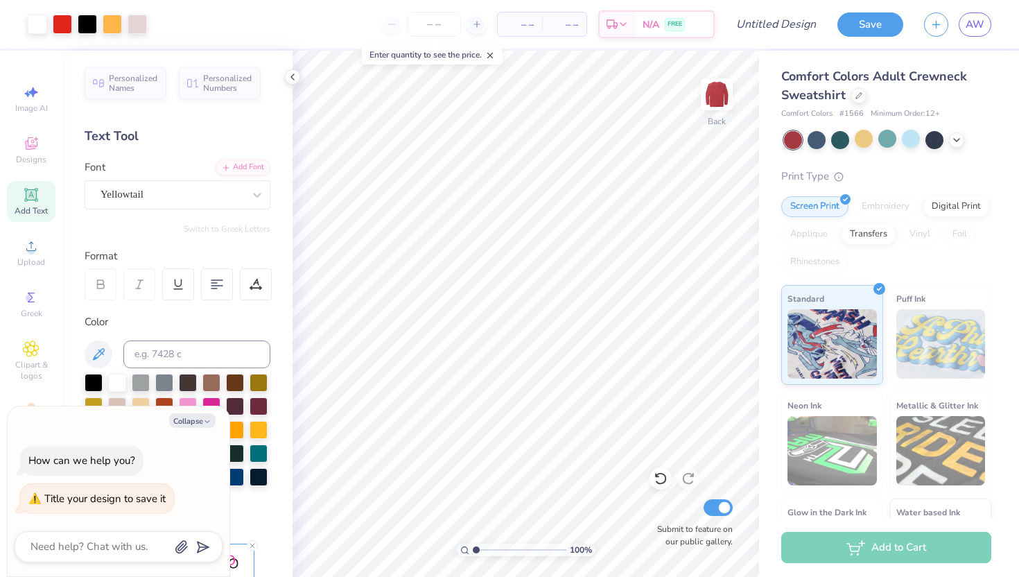
type textarea "x"
